Goal: Find specific page/section: Find specific page/section

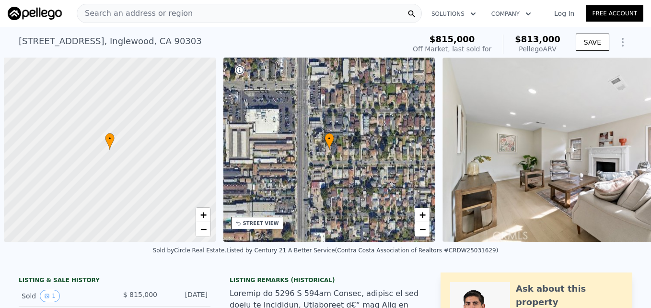
click at [119, 17] on span "Search an address or region" at bounding box center [135, 14] width 116 height 12
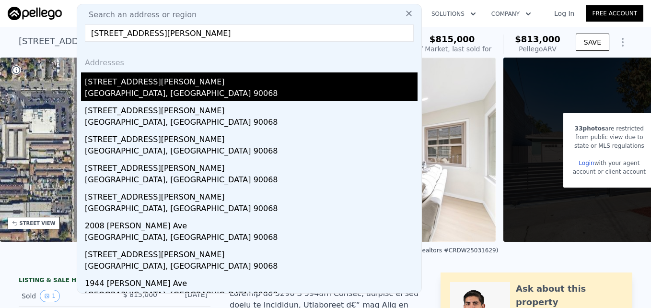
type input "[STREET_ADDRESS][PERSON_NAME]"
click at [178, 78] on div "[STREET_ADDRESS][PERSON_NAME]" at bounding box center [251, 79] width 333 height 15
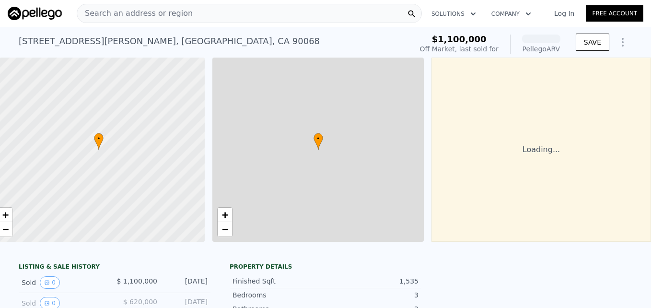
scroll to position [0, 18]
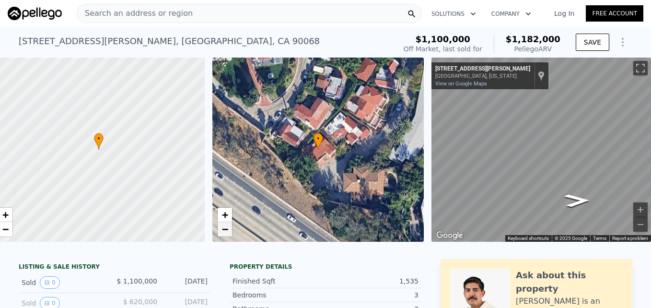
click at [222, 234] on span "−" at bounding box center [225, 229] width 6 height 12
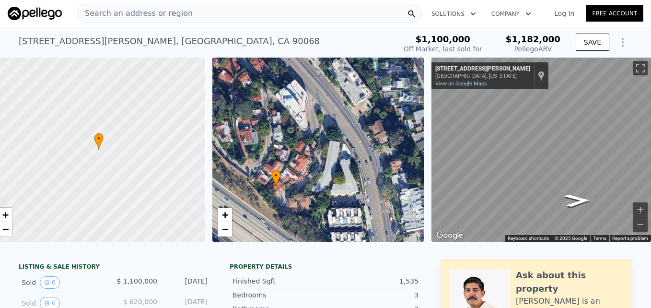
drag, startPoint x: 311, startPoint y: 185, endPoint x: 289, endPoint y: 204, distance: 29.2
click at [289, 204] on div "• + −" at bounding box center [318, 150] width 212 height 184
click at [222, 214] on span "+" at bounding box center [225, 215] width 6 height 12
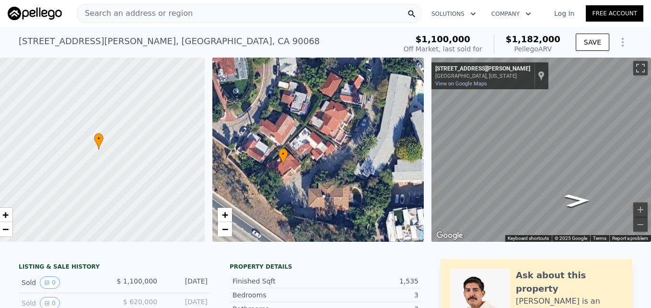
drag, startPoint x: 272, startPoint y: 209, endPoint x: 321, endPoint y: 151, distance: 76.2
click at [321, 151] on div "• + −" at bounding box center [318, 150] width 212 height 184
click at [223, 233] on link "−" at bounding box center [225, 229] width 14 height 14
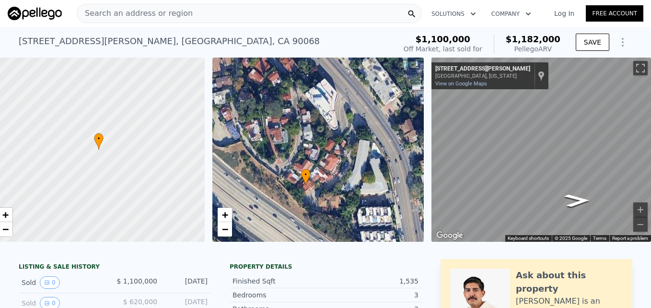
drag, startPoint x: 243, startPoint y: 135, endPoint x: 248, endPoint y: 167, distance: 32.6
click at [248, 167] on div "• + −" at bounding box center [318, 150] width 212 height 184
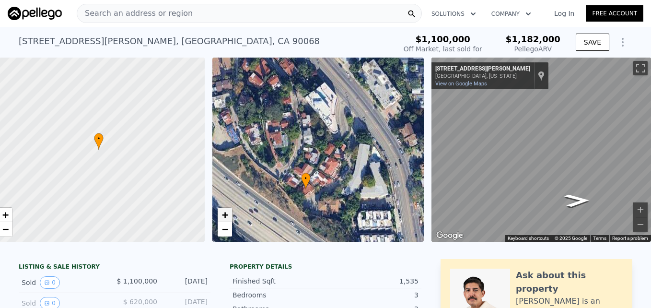
click at [222, 214] on span "+" at bounding box center [225, 215] width 6 height 12
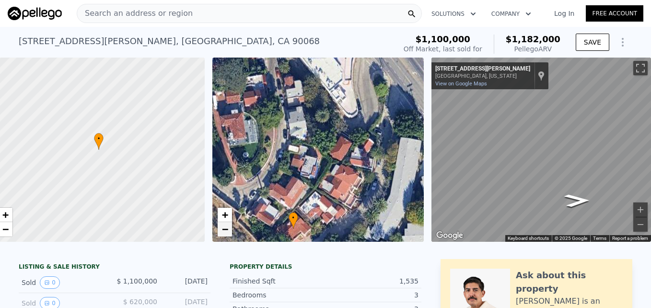
click at [222, 232] on span "−" at bounding box center [225, 229] width 6 height 12
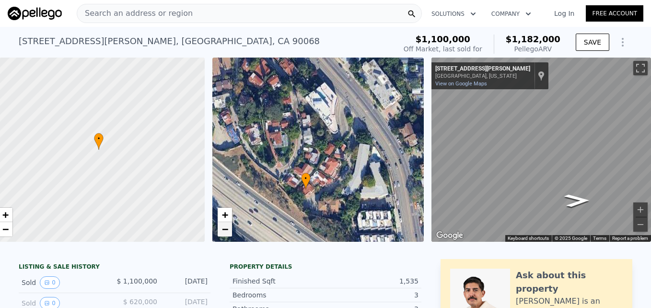
click at [222, 232] on span "−" at bounding box center [225, 229] width 6 height 12
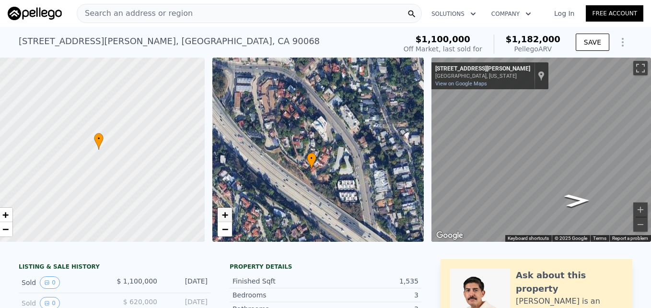
click at [224, 212] on link "+" at bounding box center [225, 215] width 14 height 14
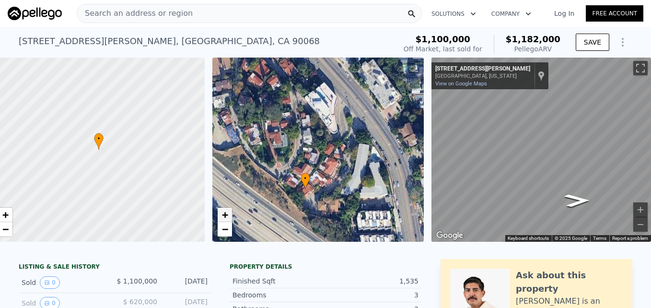
click at [224, 212] on link "+" at bounding box center [225, 215] width 14 height 14
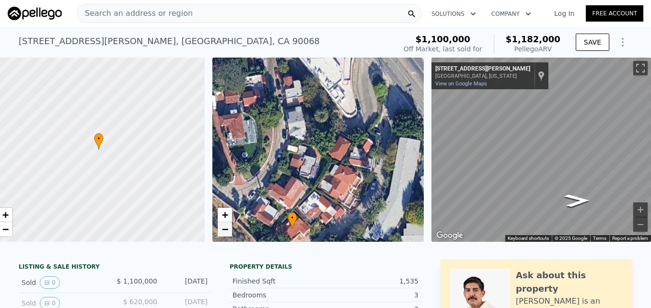
click at [223, 226] on link "−" at bounding box center [225, 229] width 14 height 14
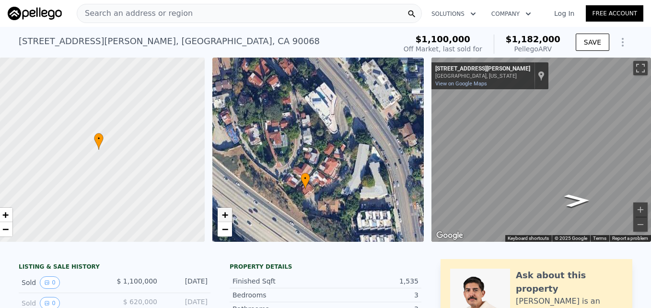
click at [224, 214] on link "+" at bounding box center [225, 215] width 14 height 14
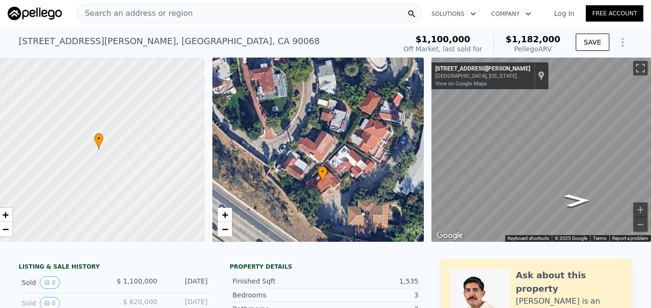
drag, startPoint x: 282, startPoint y: 225, endPoint x: 312, endPoint y: 180, distance: 54.7
click at [318, 180] on icon at bounding box center [323, 174] width 10 height 17
click at [222, 232] on span "−" at bounding box center [225, 229] width 6 height 12
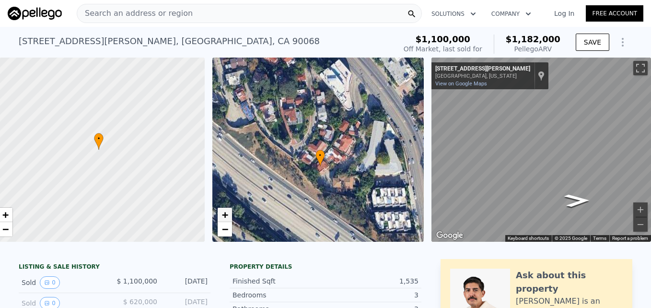
click at [222, 214] on span "+" at bounding box center [225, 215] width 6 height 12
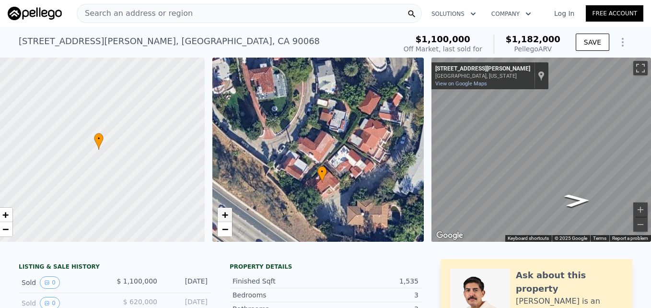
click at [222, 214] on span "+" at bounding box center [225, 215] width 6 height 12
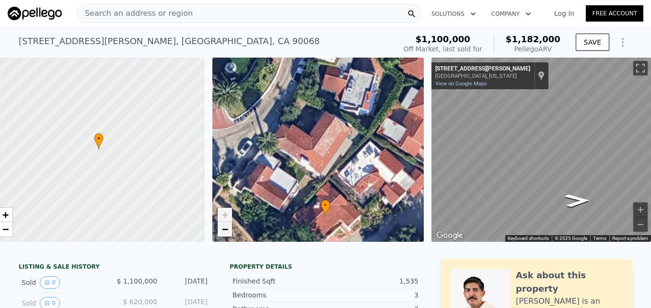
click at [222, 233] on span "−" at bounding box center [225, 229] width 6 height 12
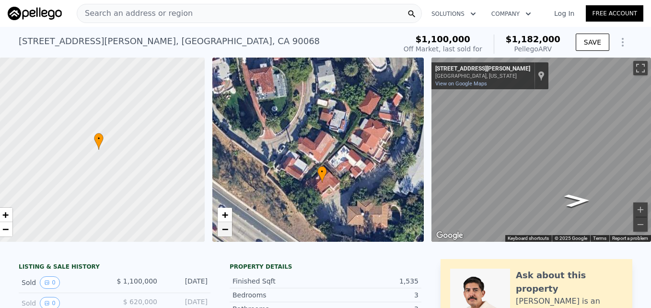
click at [220, 235] on link "−" at bounding box center [225, 229] width 14 height 14
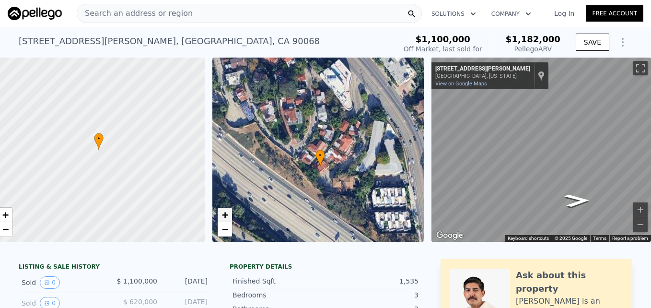
click at [222, 215] on span "+" at bounding box center [225, 215] width 6 height 12
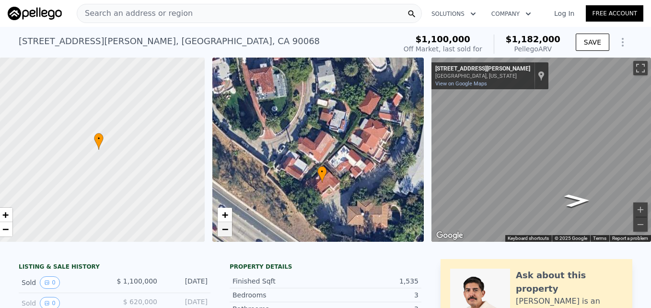
click at [222, 232] on link "−" at bounding box center [225, 229] width 14 height 14
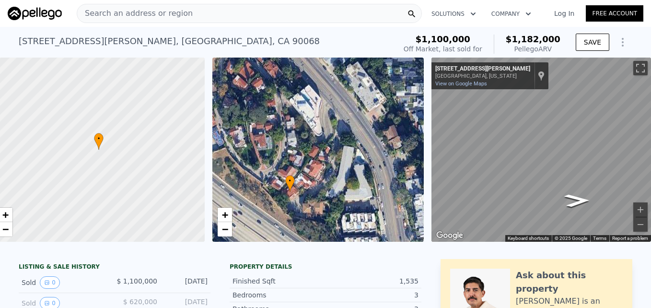
drag, startPoint x: 352, startPoint y: 206, endPoint x: 322, endPoint y: 233, distance: 40.4
click at [322, 233] on div "• + −" at bounding box center [318, 150] width 212 height 184
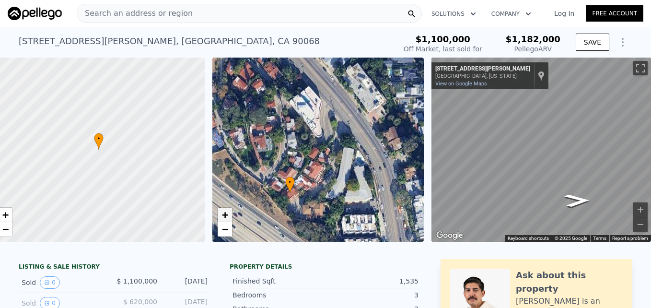
click at [224, 217] on link "+" at bounding box center [225, 215] width 14 height 14
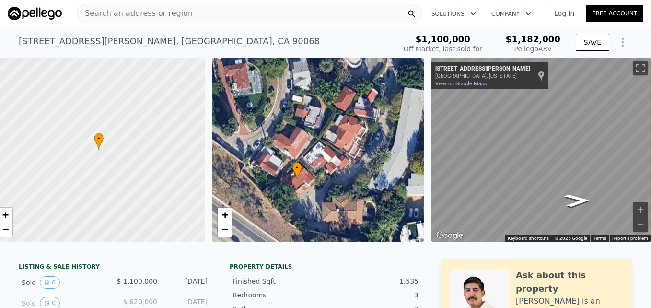
drag, startPoint x: 299, startPoint y: 234, endPoint x: 335, endPoint y: 177, distance: 67.2
click at [335, 177] on div "• + −" at bounding box center [318, 150] width 212 height 184
click at [218, 235] on link "−" at bounding box center [225, 229] width 14 height 14
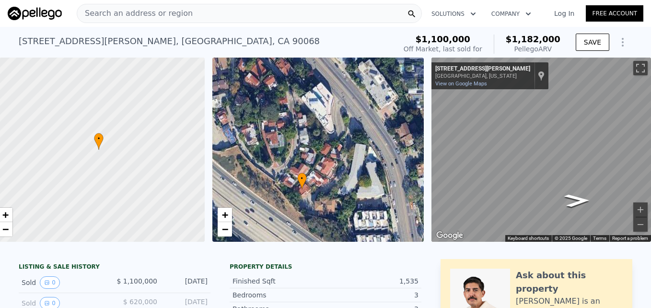
drag, startPoint x: 317, startPoint y: 168, endPoint x: 307, endPoint y: 193, distance: 26.1
click at [307, 193] on div "• + −" at bounding box center [318, 150] width 212 height 184
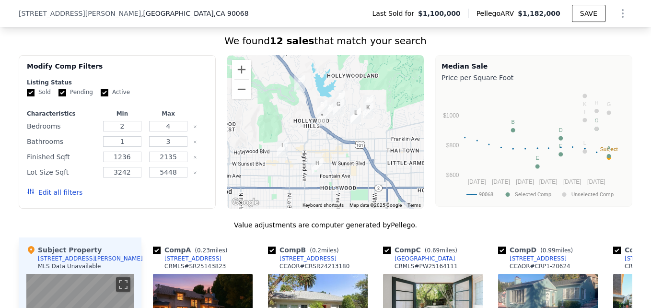
scroll to position [771, 0]
click at [236, 71] on button "Zoom in" at bounding box center [241, 68] width 19 height 19
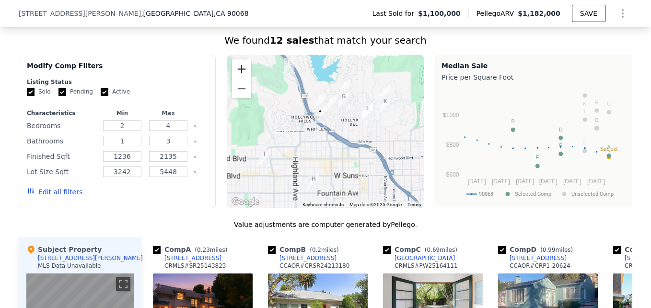
click at [236, 71] on button "Zoom in" at bounding box center [241, 68] width 19 height 19
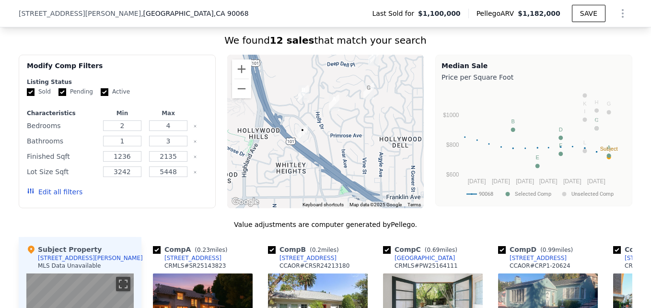
drag, startPoint x: 292, startPoint y: 79, endPoint x: 281, endPoint y: 122, distance: 44.5
click at [281, 122] on div at bounding box center [325, 131] width 197 height 153
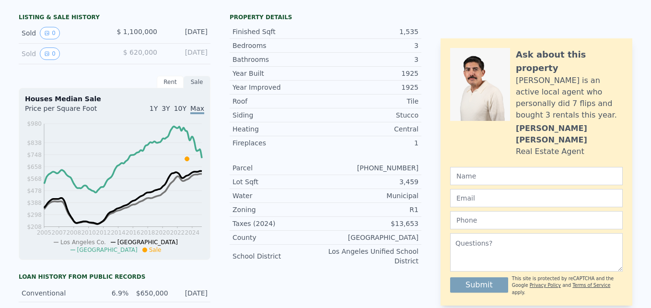
scroll to position [0, 0]
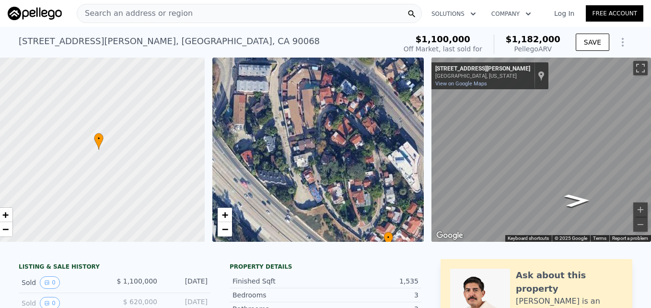
drag, startPoint x: 323, startPoint y: 176, endPoint x: 409, endPoint y: 235, distance: 104.2
click at [409, 235] on div "• + −" at bounding box center [318, 150] width 212 height 184
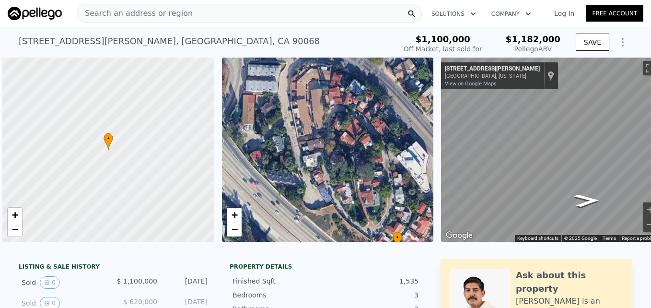
scroll to position [0, 4]
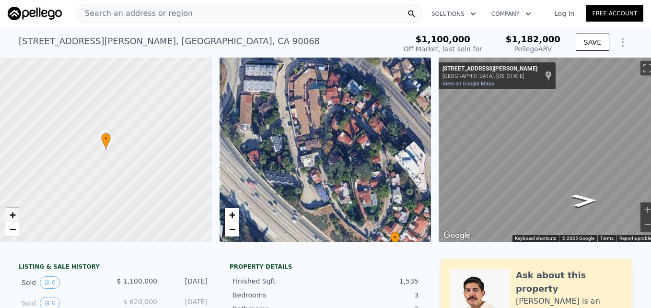
click at [16, 214] on span "+" at bounding box center [13, 215] width 6 height 12
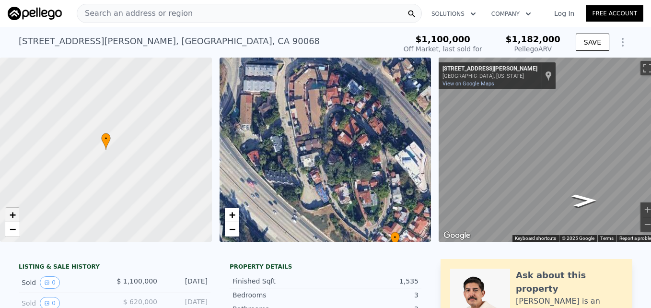
click at [16, 214] on span "+" at bounding box center [13, 215] width 6 height 12
drag, startPoint x: 89, startPoint y: 185, endPoint x: 126, endPoint y: 142, distance: 56.8
click at [126, 142] on div at bounding box center [106, 149] width 254 height 221
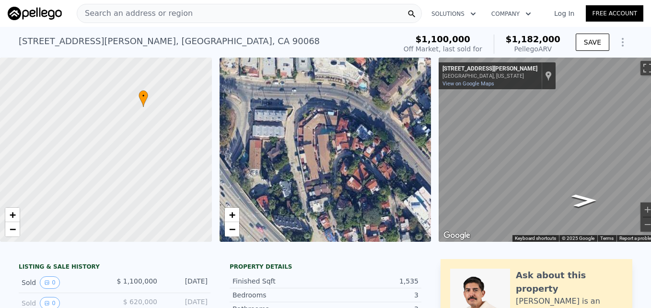
drag, startPoint x: 282, startPoint y: 160, endPoint x: 292, endPoint y: 205, distance: 46.0
click at [292, 205] on div "• + −" at bounding box center [326, 150] width 212 height 184
click at [232, 236] on link "−" at bounding box center [232, 229] width 14 height 14
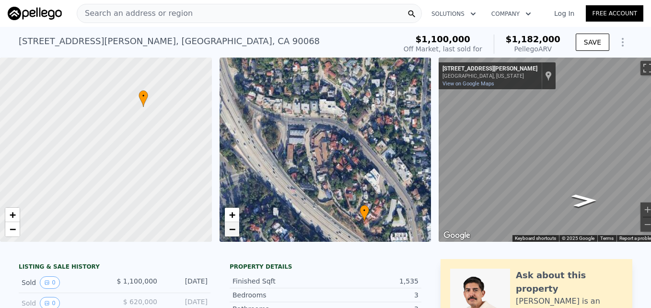
click at [232, 236] on link "−" at bounding box center [232, 229] width 14 height 14
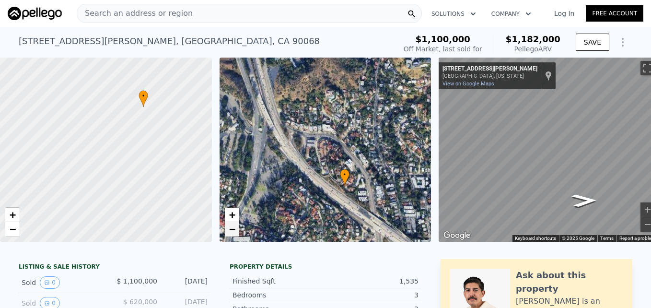
click at [232, 236] on link "−" at bounding box center [232, 229] width 14 height 14
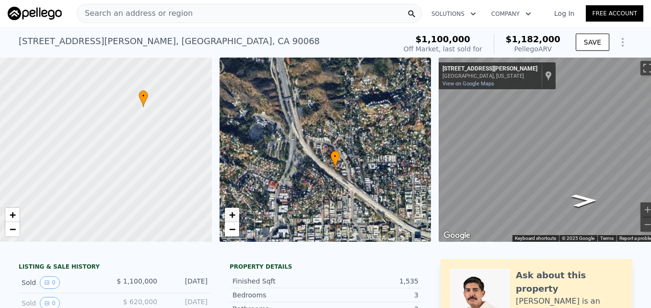
click at [226, 210] on link "+" at bounding box center [232, 215] width 14 height 14
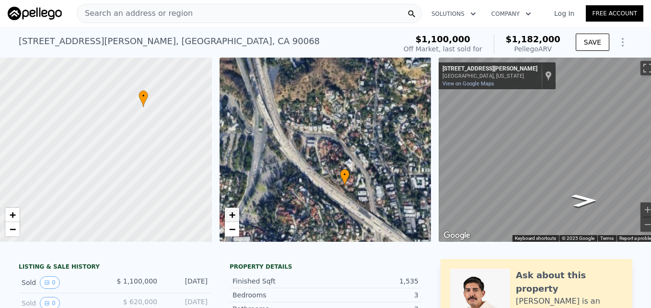
click at [226, 210] on link "+" at bounding box center [232, 215] width 14 height 14
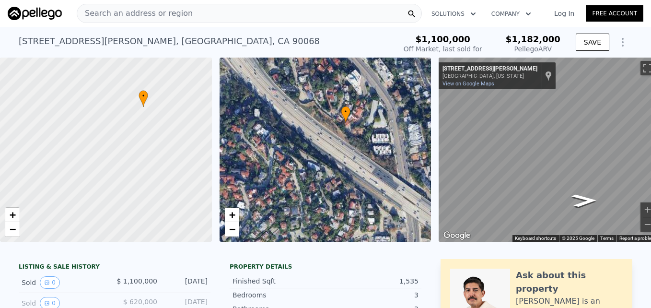
drag, startPoint x: 323, startPoint y: 206, endPoint x: 304, endPoint y: 107, distance: 100.2
click at [304, 107] on div "• + −" at bounding box center [326, 150] width 212 height 184
click at [142, 10] on span "Search an address or region" at bounding box center [135, 14] width 116 height 12
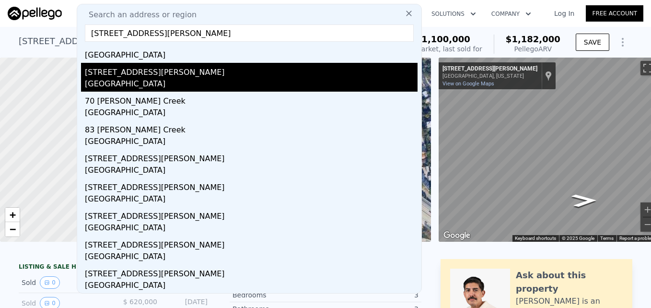
scroll to position [0, 0]
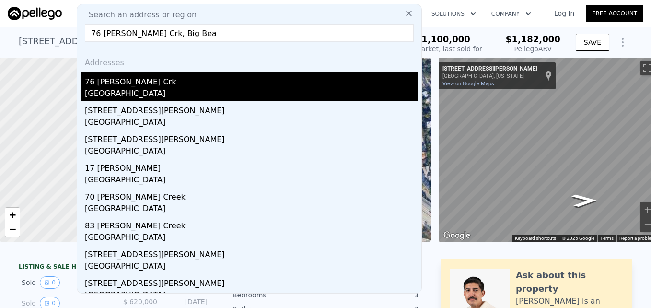
type input "76 [PERSON_NAME] Crk, Big Bea"
click at [200, 81] on div "76 [PERSON_NAME] Crk" at bounding box center [251, 79] width 333 height 15
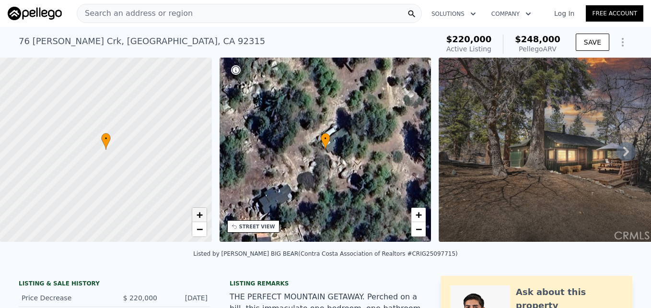
click at [201, 215] on span "+" at bounding box center [199, 215] width 6 height 12
click at [200, 226] on span "−" at bounding box center [199, 229] width 6 height 12
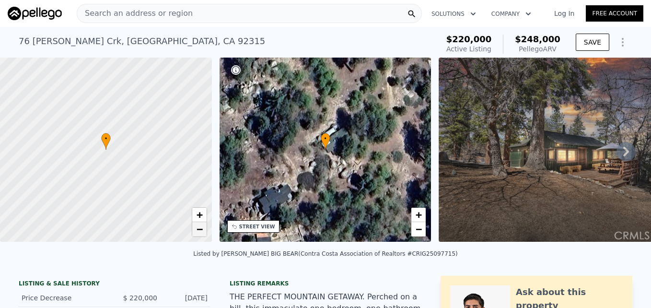
click at [200, 226] on span "−" at bounding box center [199, 229] width 6 height 12
click at [201, 217] on span "+" at bounding box center [199, 215] width 6 height 12
click at [416, 233] on span "−" at bounding box center [419, 229] width 6 height 12
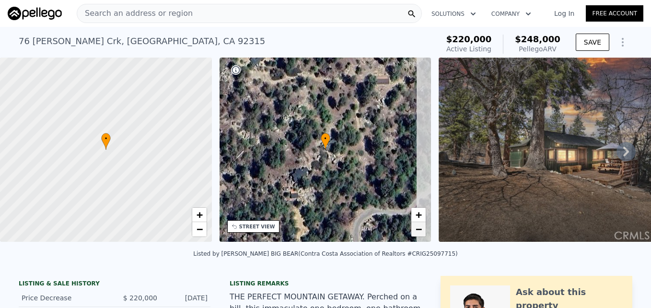
click at [416, 233] on span "−" at bounding box center [419, 229] width 6 height 12
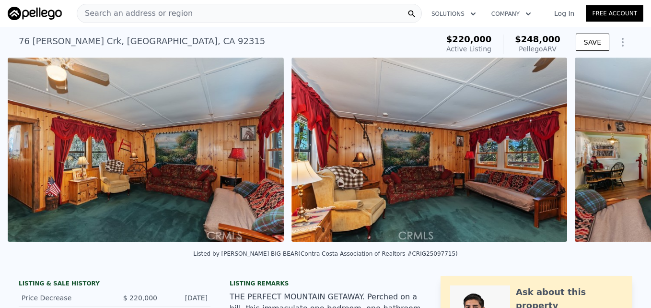
scroll to position [0, 2116]
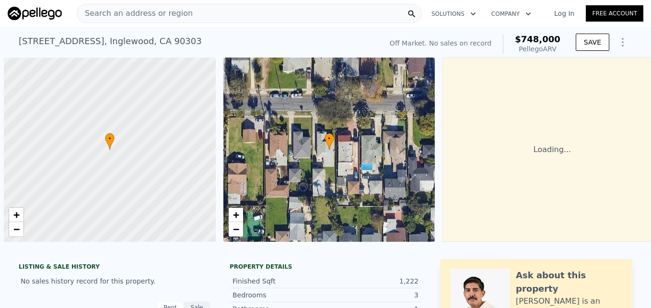
scroll to position [0, 4]
